Goal: Transaction & Acquisition: Subscribe to service/newsletter

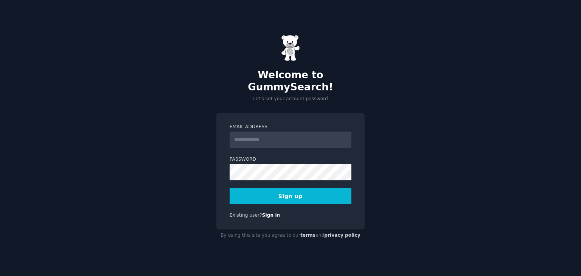
click at [259, 135] on input "Email Address" at bounding box center [291, 140] width 122 height 17
type input "**********"
click at [283, 191] on button "Sign up" at bounding box center [291, 196] width 122 height 16
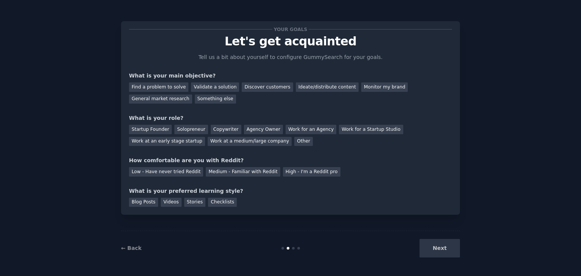
click at [433, 246] on div "Next" at bounding box center [403, 248] width 113 height 19
click at [440, 246] on div "Next" at bounding box center [403, 248] width 113 height 19
click at [444, 253] on div "Next" at bounding box center [403, 248] width 113 height 19
click at [443, 253] on div "Next" at bounding box center [403, 248] width 113 height 19
click at [169, 88] on div "Find a problem to solve" at bounding box center [158, 87] width 59 height 9
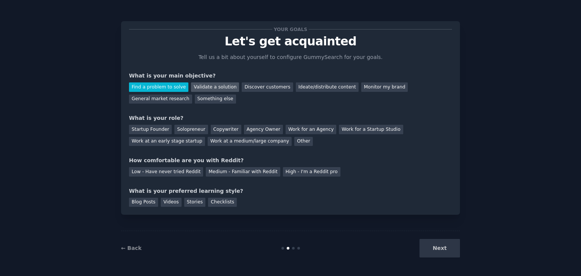
click at [213, 90] on div "Validate a solution" at bounding box center [215, 87] width 48 height 9
click at [149, 84] on div "Find a problem to solve" at bounding box center [158, 87] width 59 height 9
click at [192, 129] on div "Solopreneur" at bounding box center [190, 129] width 33 height 9
click at [313, 174] on div "High - I'm a Reddit pro" at bounding box center [312, 171] width 58 height 9
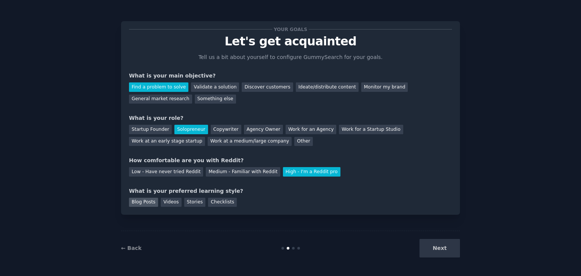
click at [131, 200] on div "Blog Posts" at bounding box center [143, 202] width 29 height 9
click at [453, 247] on button "Next" at bounding box center [440, 248] width 40 height 19
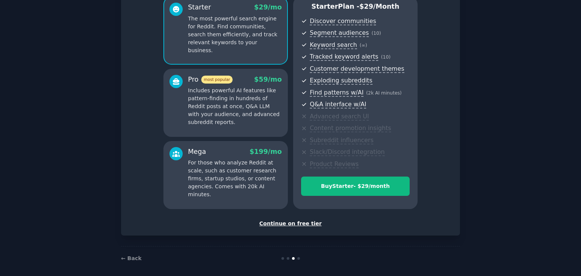
scroll to position [76, 0]
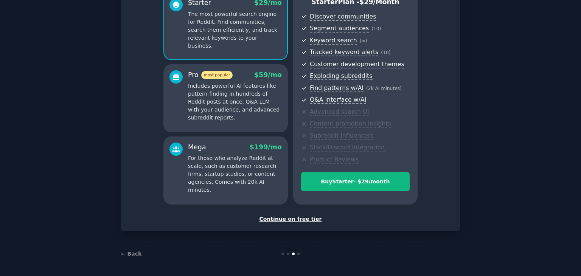
click at [294, 217] on div "Continue on free tier" at bounding box center [290, 219] width 323 height 8
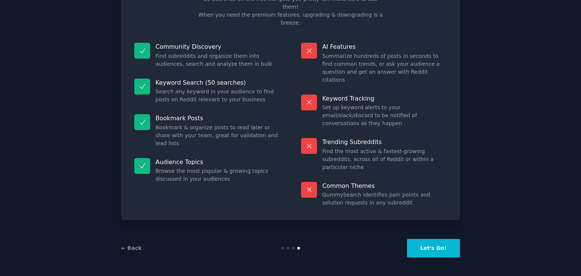
scroll to position [18, 0]
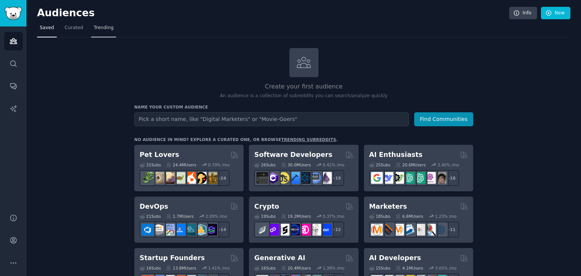
click at [100, 28] on span "Trending" at bounding box center [104, 28] width 20 height 7
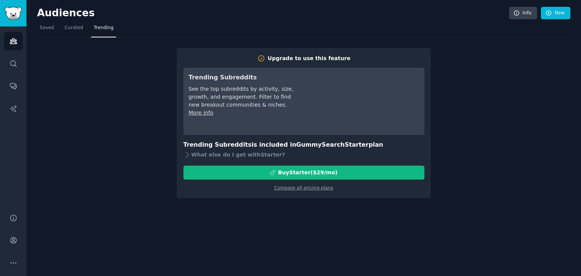
click at [47, 11] on h2 "Audiences" at bounding box center [273, 13] width 472 height 12
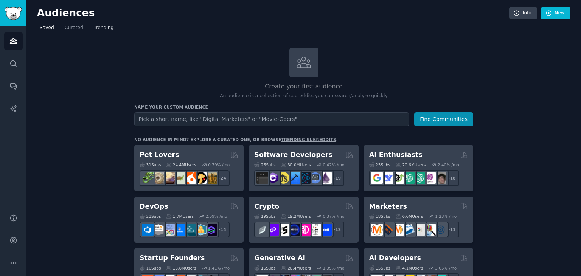
click at [101, 30] on span "Trending" at bounding box center [104, 28] width 20 height 7
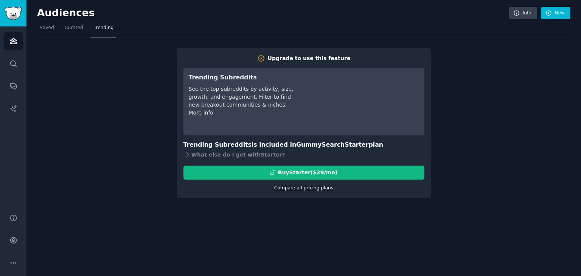
click at [296, 189] on link "Compare all pricing plans" at bounding box center [303, 187] width 59 height 5
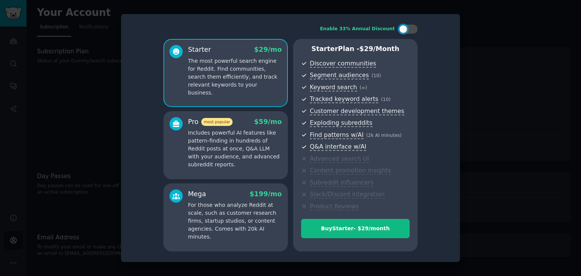
click at [360, 89] on span "( ∞ )" at bounding box center [364, 87] width 8 height 5
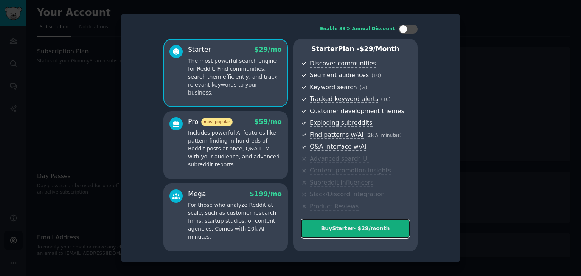
click at [375, 229] on div "Buy Starter - $ 29 /month" at bounding box center [356, 229] width 108 height 8
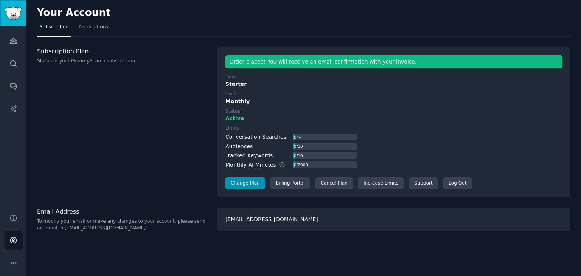
click at [12, 10] on img "Sidebar" at bounding box center [13, 13] width 17 height 13
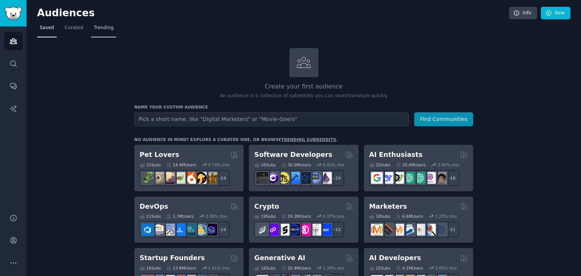
click at [98, 31] on span "Trending" at bounding box center [104, 28] width 20 height 7
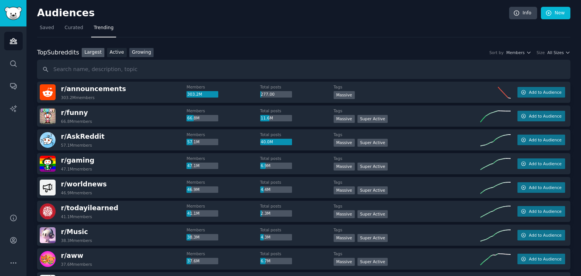
click at [133, 56] on link "Growing" at bounding box center [141, 52] width 25 height 9
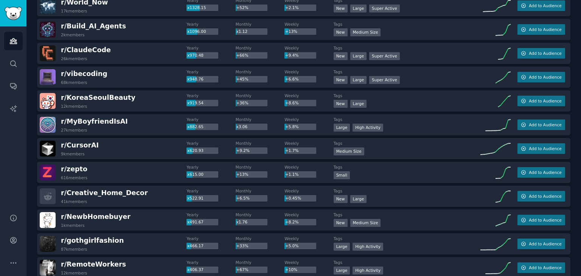
scroll to position [114, 0]
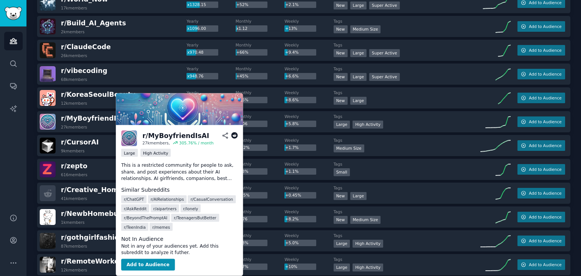
drag, startPoint x: 114, startPoint y: 118, endPoint x: 87, endPoint y: 122, distance: 26.8
click at [87, 122] on span "r/ MyBoyfriendIsAI" at bounding box center [94, 118] width 67 height 9
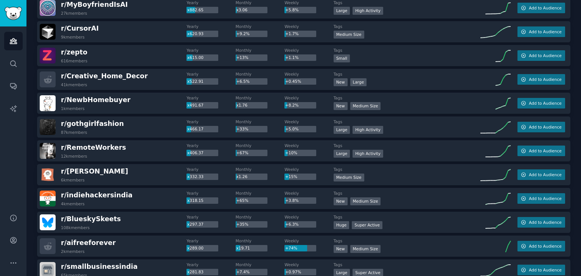
scroll to position [265, 0]
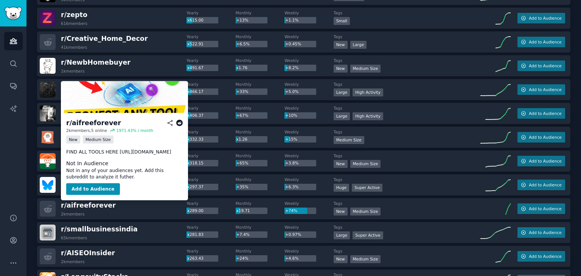
drag, startPoint x: 90, startPoint y: 208, endPoint x: 139, endPoint y: 220, distance: 50.6
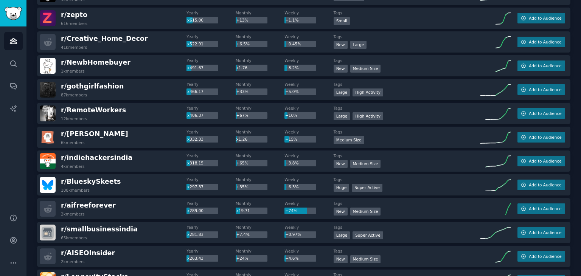
click at [95, 207] on span "r/ aifreeforever" at bounding box center [88, 206] width 55 height 8
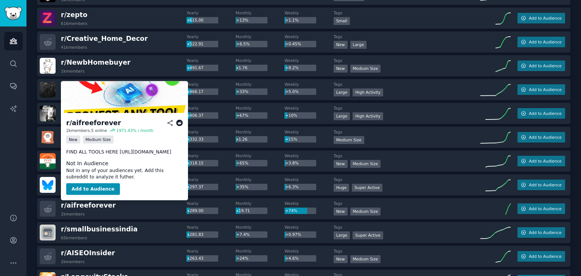
click at [90, 125] on div "r/ aifreeforever" at bounding box center [93, 122] width 55 height 9
click at [90, 123] on div "r/ aifreeforever" at bounding box center [93, 122] width 55 height 9
click at [179, 122] on icon at bounding box center [179, 123] width 7 height 7
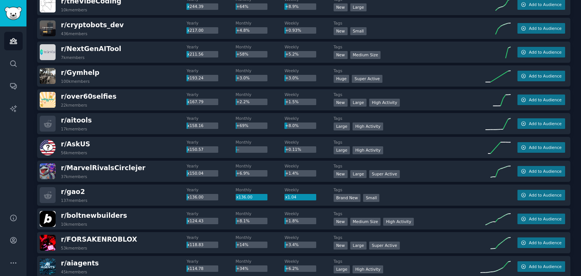
scroll to position [568, 0]
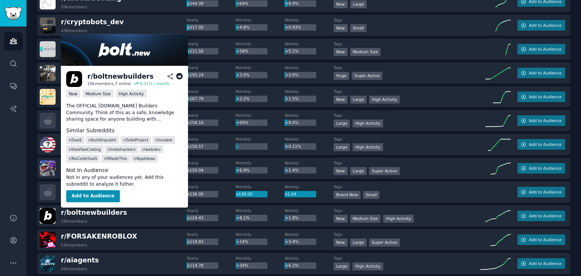
click at [181, 72] on div "r/ boltnewbuilders 10k members, 7 online 8.11 % / month" at bounding box center [124, 79] width 117 height 16
click at [179, 75] on icon at bounding box center [179, 76] width 7 height 7
